Goal: Transaction & Acquisition: Purchase product/service

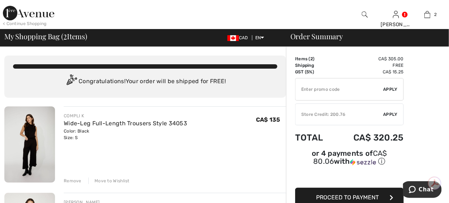
click at [104, 179] on div "Move to Wishlist" at bounding box center [108, 180] width 41 height 7
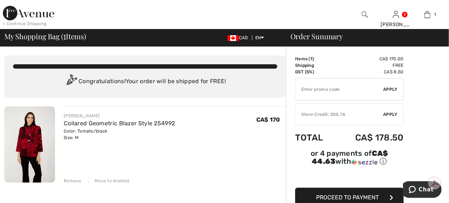
click at [12, 16] on img at bounding box center [28, 13] width 51 height 14
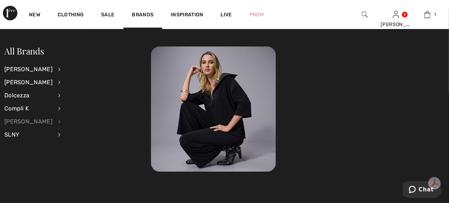
scroll to position [36, 0]
click at [14, 69] on div "[PERSON_NAME]" at bounding box center [28, 69] width 48 height 13
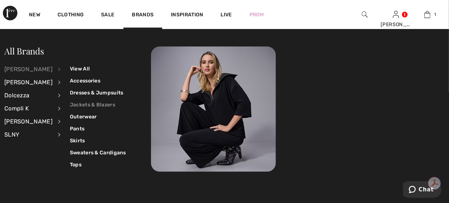
click at [80, 105] on link "Jackets & Blazers" at bounding box center [98, 105] width 56 height 12
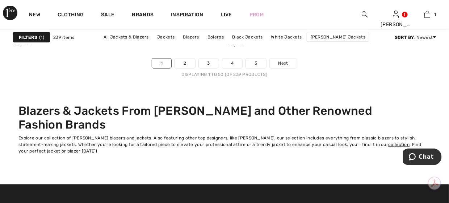
scroll to position [2936, 0]
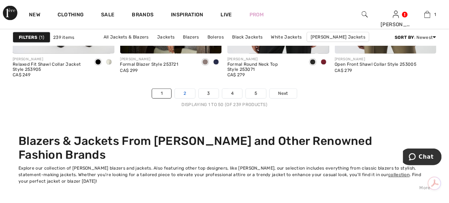
click at [187, 94] on link "2" at bounding box center [185, 93] width 20 height 9
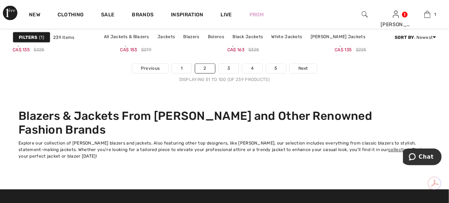
scroll to position [2972, 0]
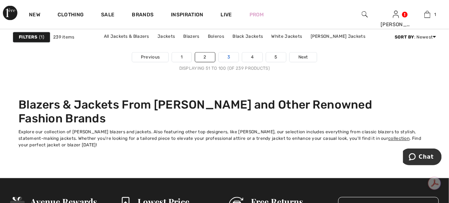
click at [225, 57] on link "3" at bounding box center [229, 57] width 20 height 9
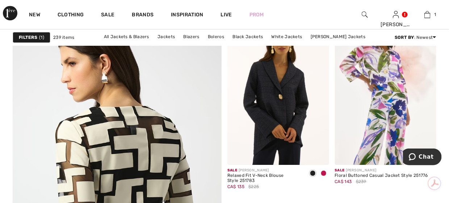
scroll to position [1595, 0]
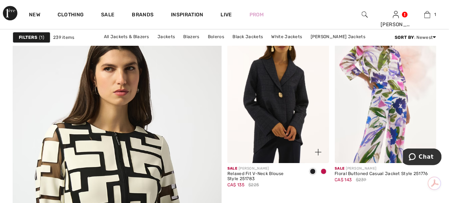
click at [324, 171] on span at bounding box center [324, 171] width 6 height 6
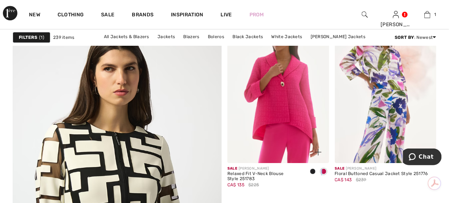
click at [324, 171] on span at bounding box center [324, 171] width 6 height 6
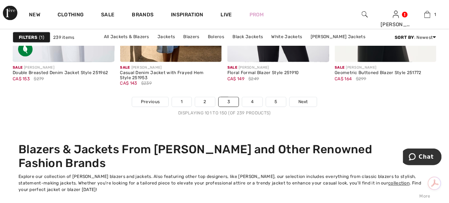
scroll to position [2972, 0]
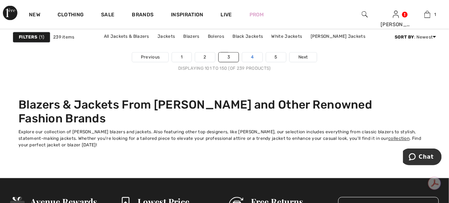
click at [249, 59] on link "4" at bounding box center [252, 57] width 20 height 9
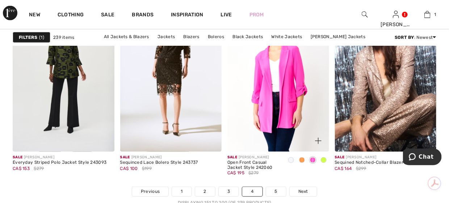
scroll to position [2863, 0]
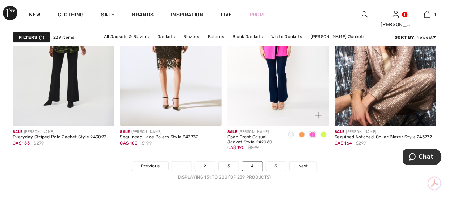
click at [322, 133] on span at bounding box center [324, 135] width 6 height 6
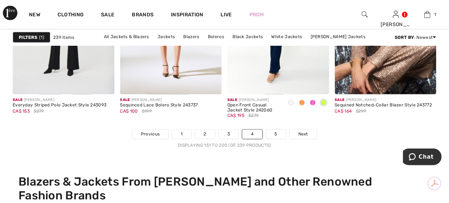
scroll to position [2899, 0]
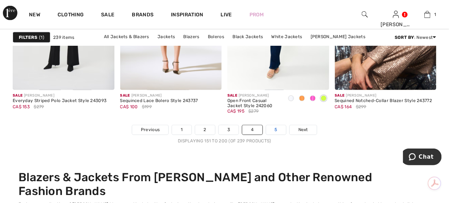
click at [275, 132] on link "5" at bounding box center [276, 129] width 20 height 9
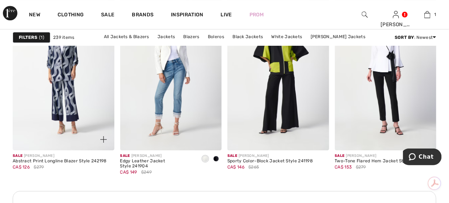
scroll to position [652, 0]
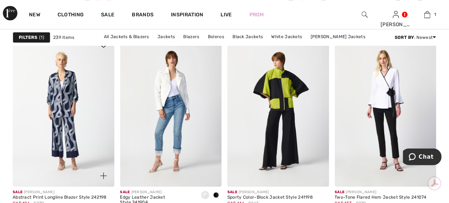
click at [67, 95] on img at bounding box center [64, 110] width 102 height 153
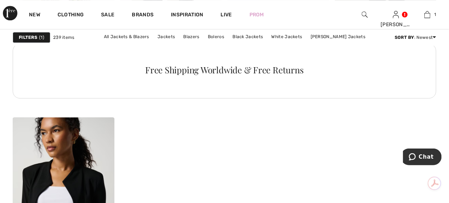
scroll to position [2320, 0]
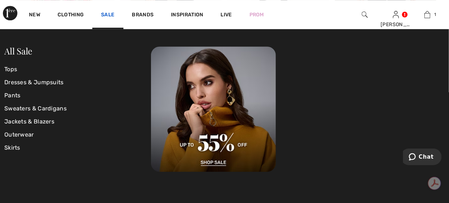
click at [109, 16] on link "Sale" at bounding box center [107, 16] width 13 height 8
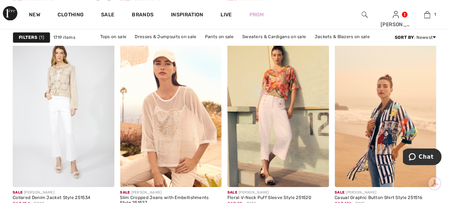
scroll to position [471, 0]
